Goal: Transaction & Acquisition: Purchase product/service

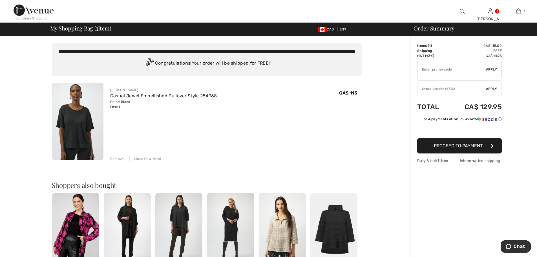
click at [442, 89] on div "Store Credit: 117.52" at bounding box center [452, 88] width 69 height 5
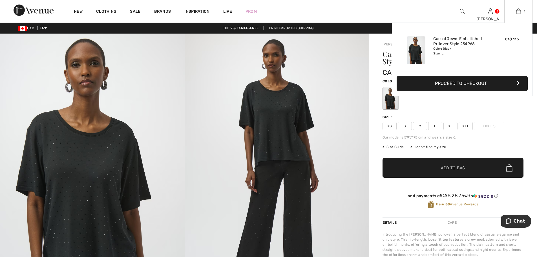
click at [452, 83] on button "Proceed to Checkout" at bounding box center [462, 83] width 131 height 15
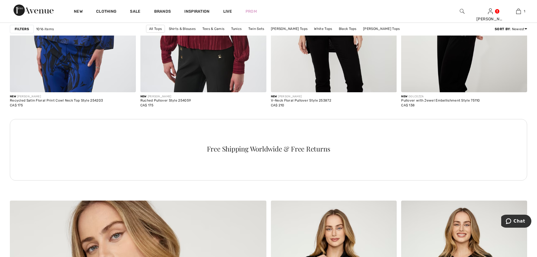
scroll to position [1635, 0]
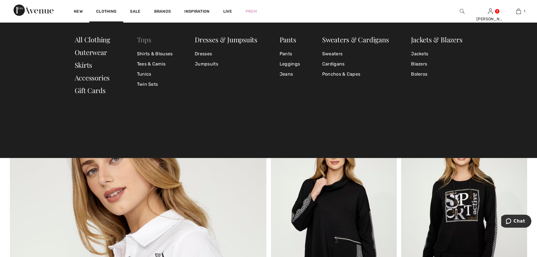
click at [143, 40] on link "Tops" at bounding box center [144, 39] width 14 height 9
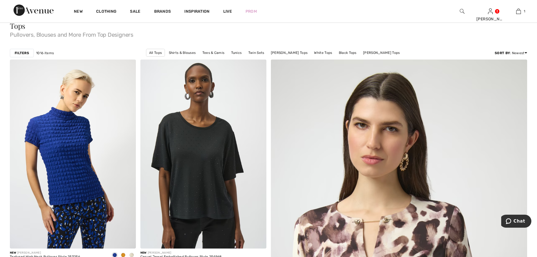
scroll to position [56, 0]
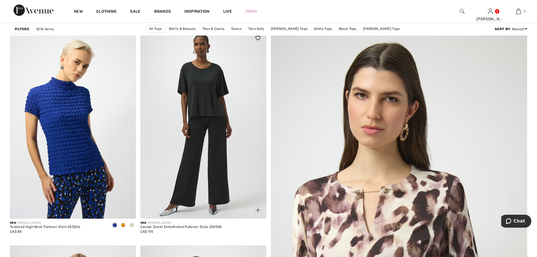
click at [216, 120] on img at bounding box center [203, 124] width 126 height 189
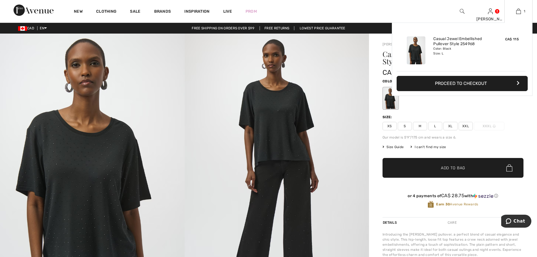
click at [454, 83] on button "Proceed to Checkout" at bounding box center [462, 83] width 131 height 15
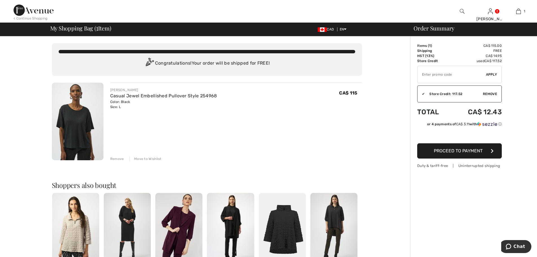
click at [447, 150] on span "Proceed to Payment" at bounding box center [458, 150] width 49 height 5
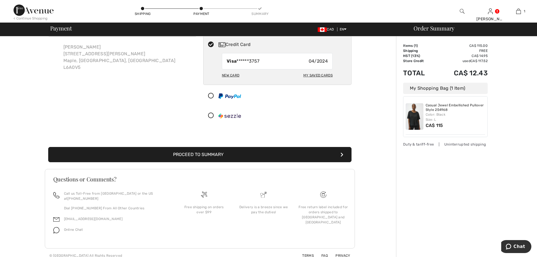
scroll to position [32, 0]
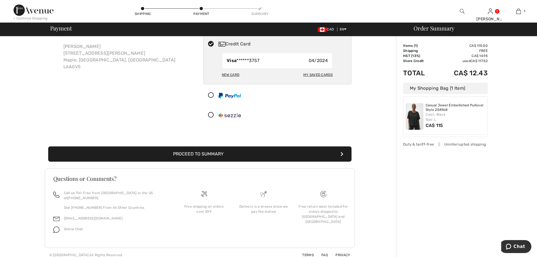
click at [203, 153] on button "Proceed to Summary" at bounding box center [199, 153] width 303 height 15
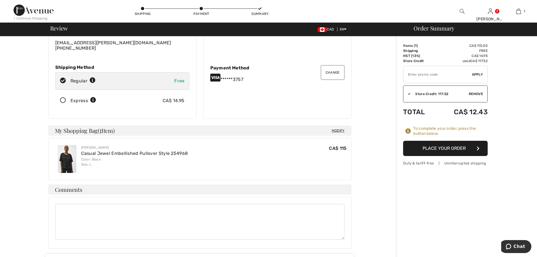
scroll to position [140, 0]
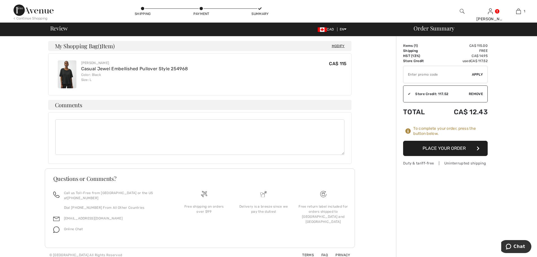
click at [445, 148] on button "Place Your Order" at bounding box center [445, 148] width 85 height 15
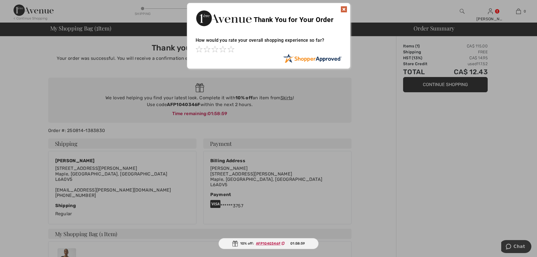
click at [345, 8] on img at bounding box center [344, 9] width 7 height 7
